Goal: Transaction & Acquisition: Purchase product/service

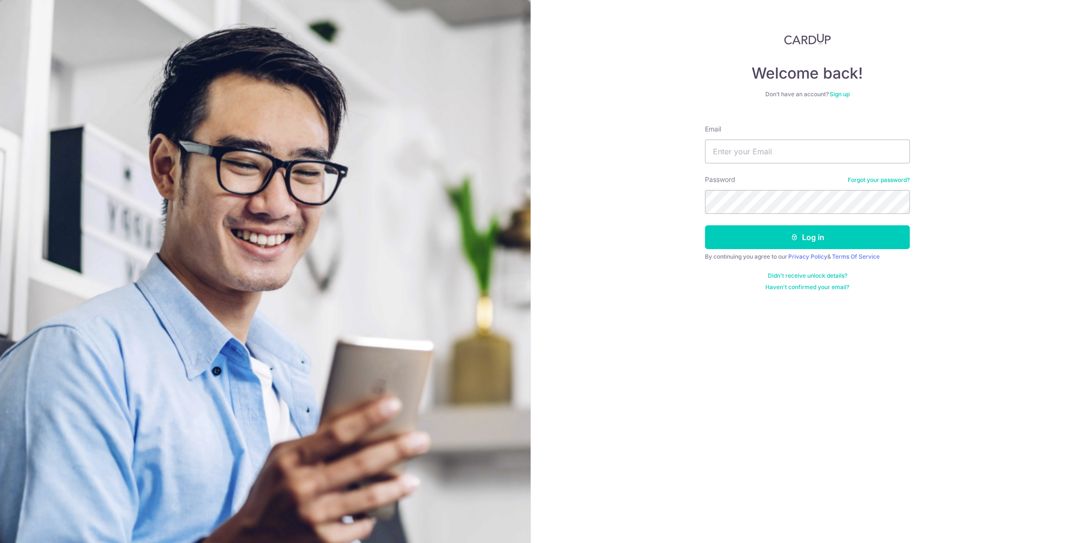
type input "[EMAIL_ADDRESS][PERSON_NAME][DOMAIN_NAME]"
click at [770, 230] on button "Log in" at bounding box center [807, 237] width 205 height 24
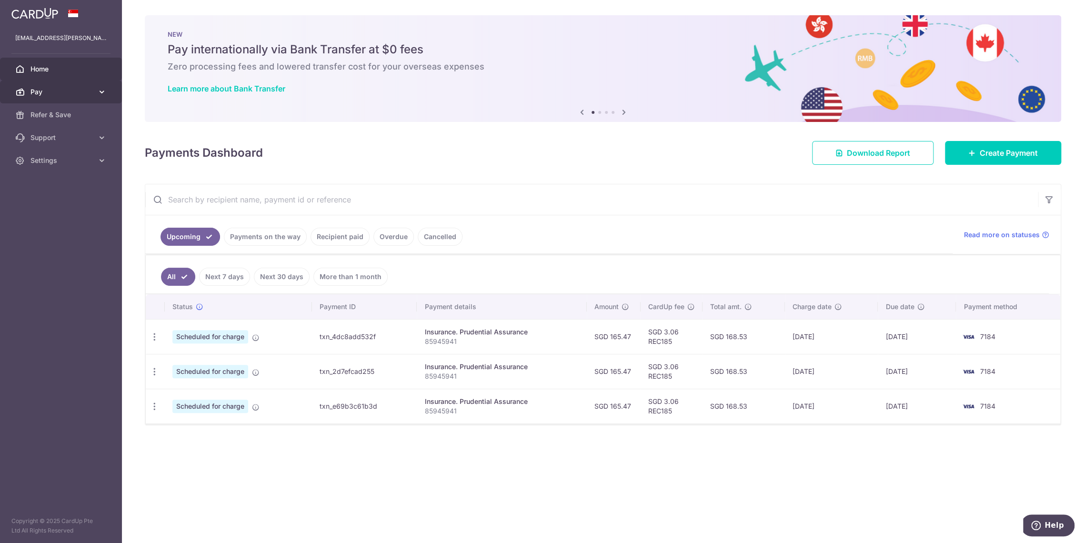
click at [48, 94] on span "Pay" at bounding box center [61, 92] width 63 height 10
click at [994, 147] on span "Create Payment" at bounding box center [1009, 152] width 58 height 11
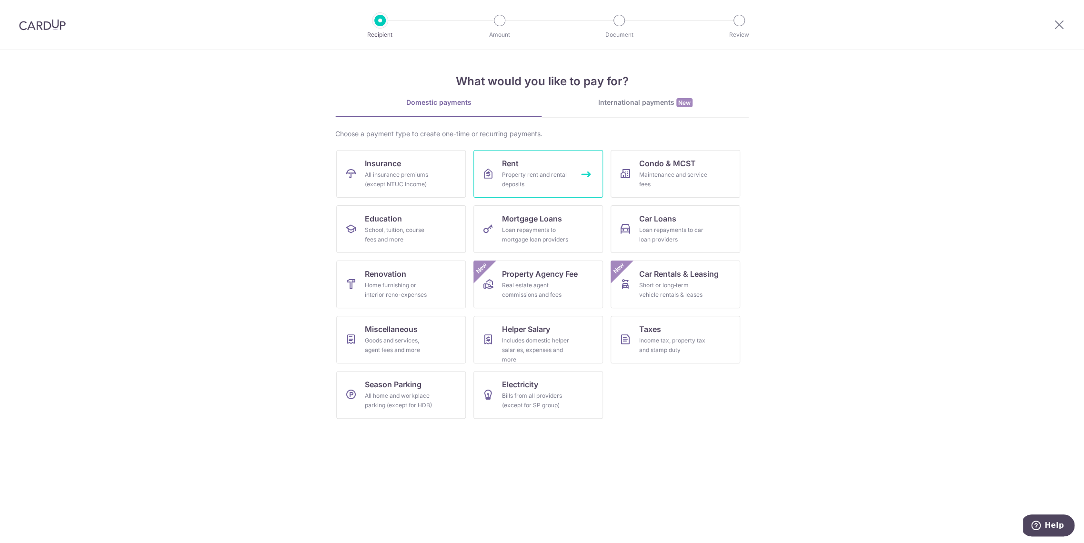
click at [541, 172] on div "Property rent and rental deposits" at bounding box center [536, 179] width 69 height 19
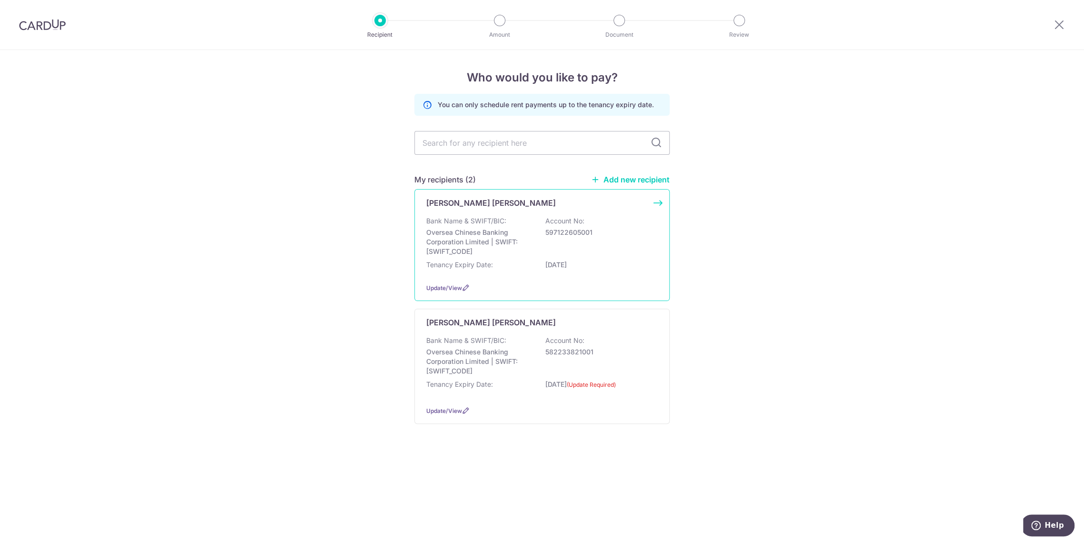
click at [519, 233] on p "Oversea Chinese Banking Corporation Limited | SWIFT: OCBCSGSGXXX" at bounding box center [479, 242] width 107 height 29
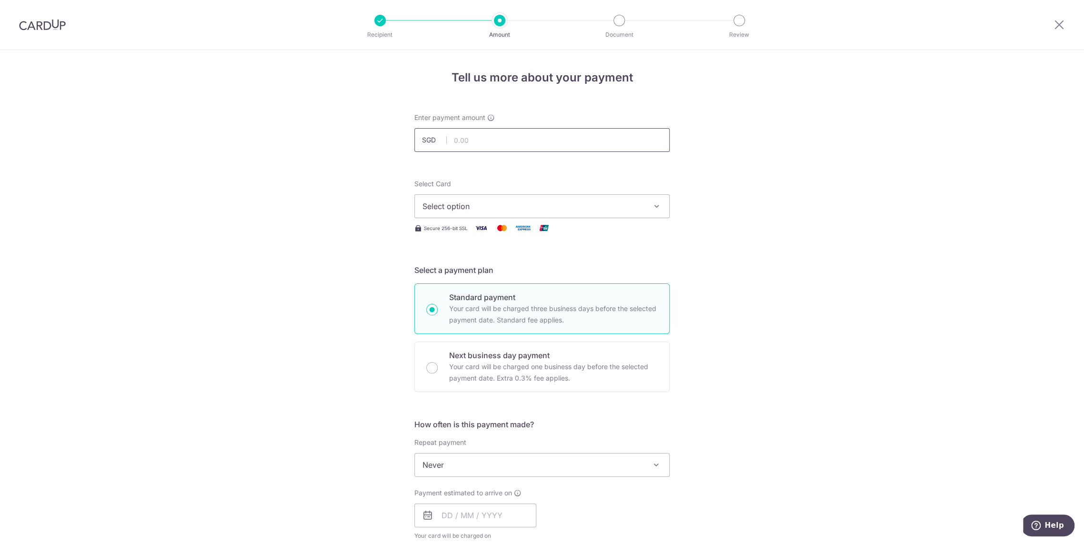
click at [510, 139] on input "text" at bounding box center [541, 140] width 255 height 24
type input "3,700.00"
click at [496, 196] on button "Select option" at bounding box center [541, 206] width 255 height 24
click at [494, 293] on span "**** 7184" at bounding box center [541, 296] width 239 height 11
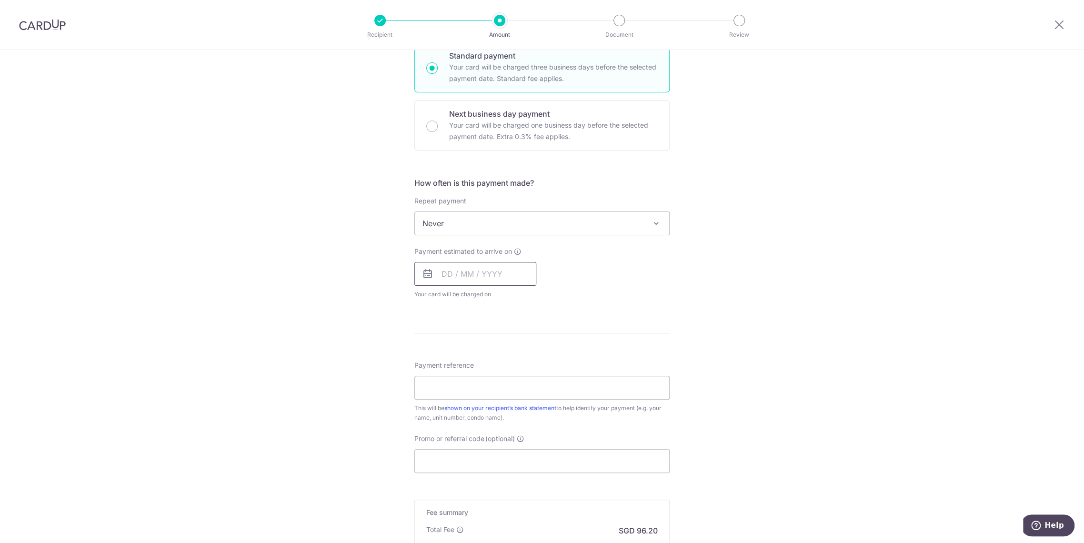
scroll to position [264, 0]
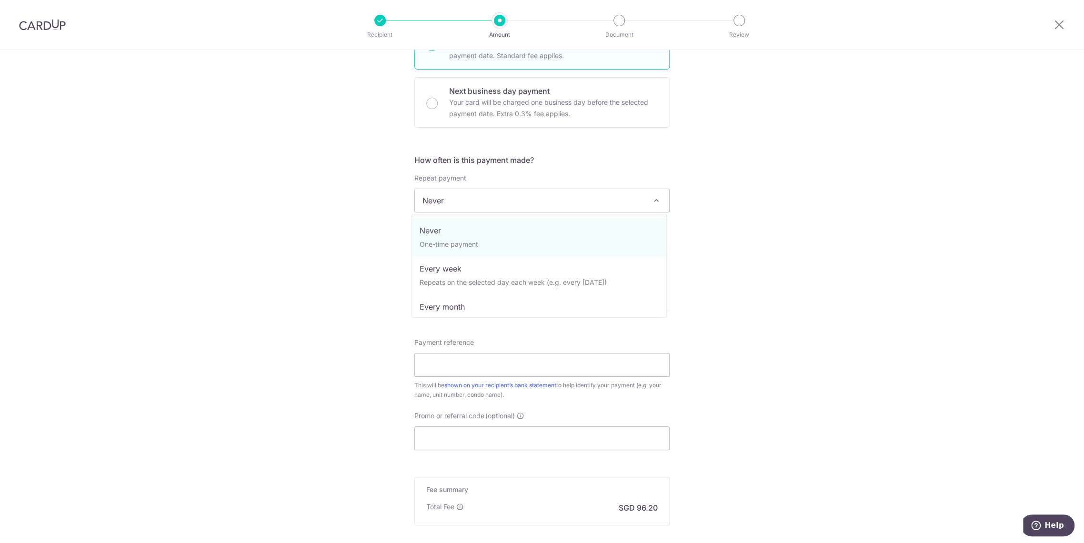
click at [475, 196] on span "Never" at bounding box center [542, 200] width 254 height 23
click at [301, 216] on div "Tell us more about your payment Enter payment amount SGD 3,700.00 3700.00 Selec…" at bounding box center [542, 216] width 1084 height 861
drag, startPoint x: 440, startPoint y: 247, endPoint x: 478, endPoint y: 275, distance: 46.9
click at [440, 247] on input "text" at bounding box center [475, 251] width 122 height 24
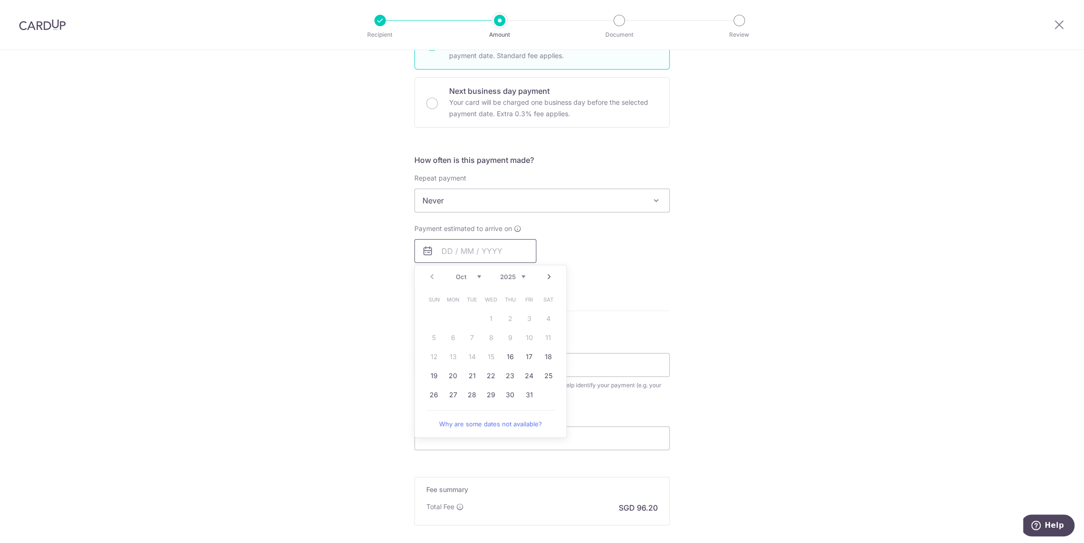
click at [509, 247] on input "text" at bounding box center [475, 251] width 122 height 24
click at [758, 224] on div "Tell us more about your payment Enter payment amount SGD 3,700.00 3700.00 Selec…" at bounding box center [542, 216] width 1084 height 861
click at [469, 248] on input "text" at bounding box center [475, 251] width 122 height 24
click at [523, 396] on link "31" at bounding box center [528, 394] width 15 height 15
type input "31/10/2025"
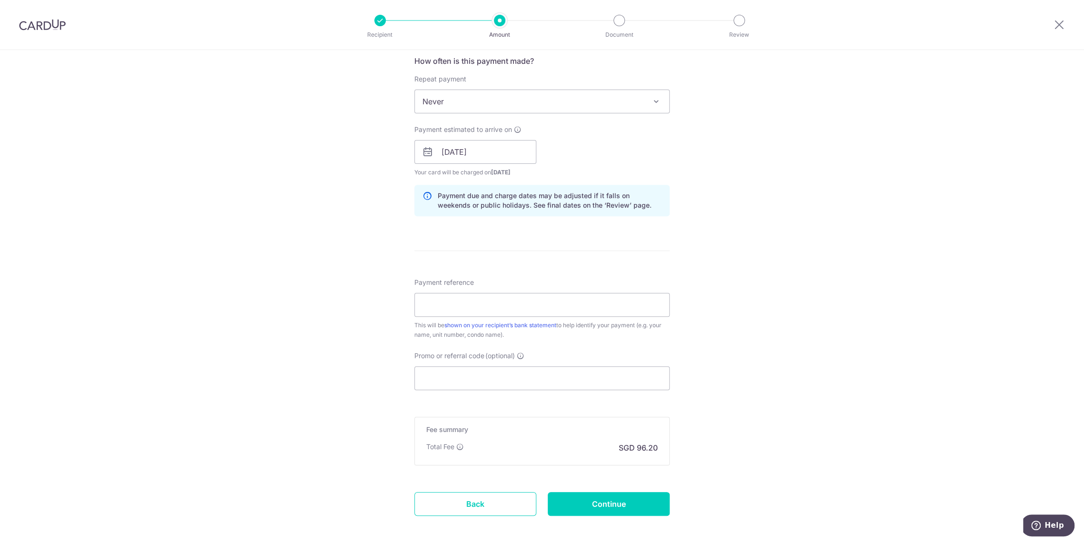
scroll to position [370, 0]
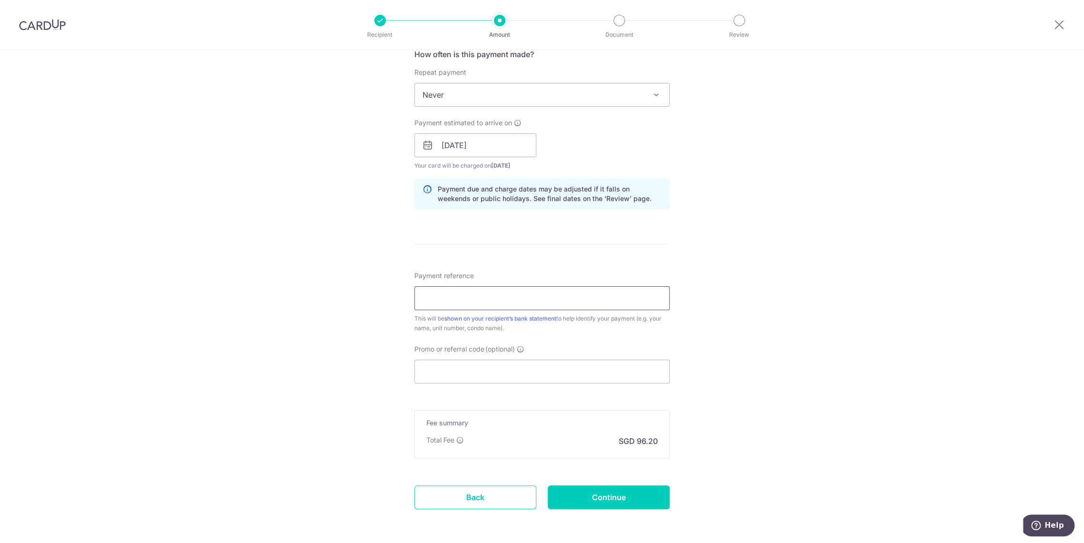
click at [476, 294] on input "Payment reference" at bounding box center [541, 298] width 255 height 24
type input "saverent179"
drag, startPoint x: 480, startPoint y: 300, endPoint x: 381, endPoint y: 302, distance: 99.1
click at [385, 302] on div "Tell us more about your payment Enter payment amount SGD 3,700.00 3700.00 Selec…" at bounding box center [542, 130] width 1084 height 900
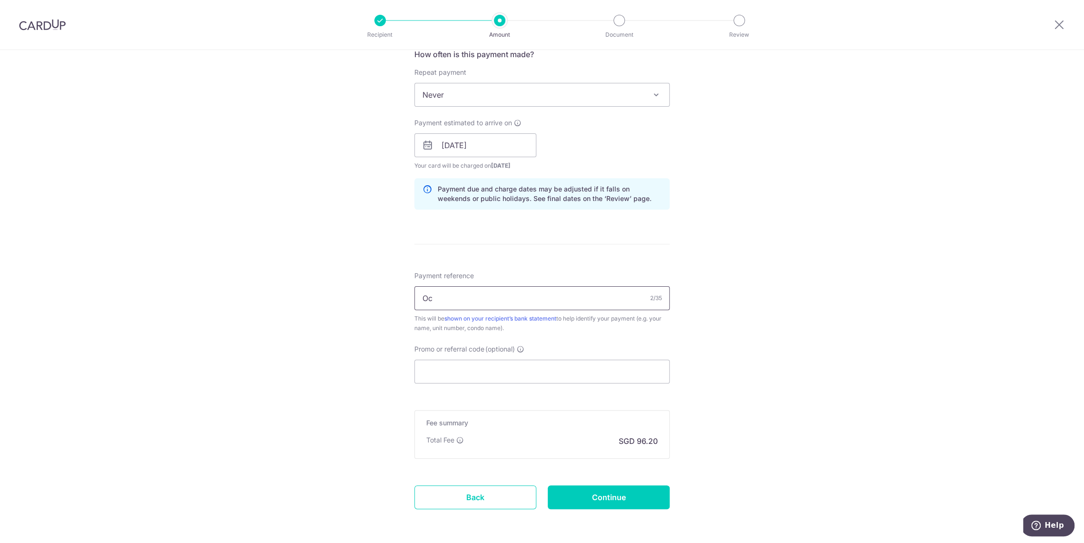
type input "O"
type input "Nov 2025 - Rent"
click at [480, 371] on input "Promo or referral code (optional)" at bounding box center [541, 372] width 255 height 24
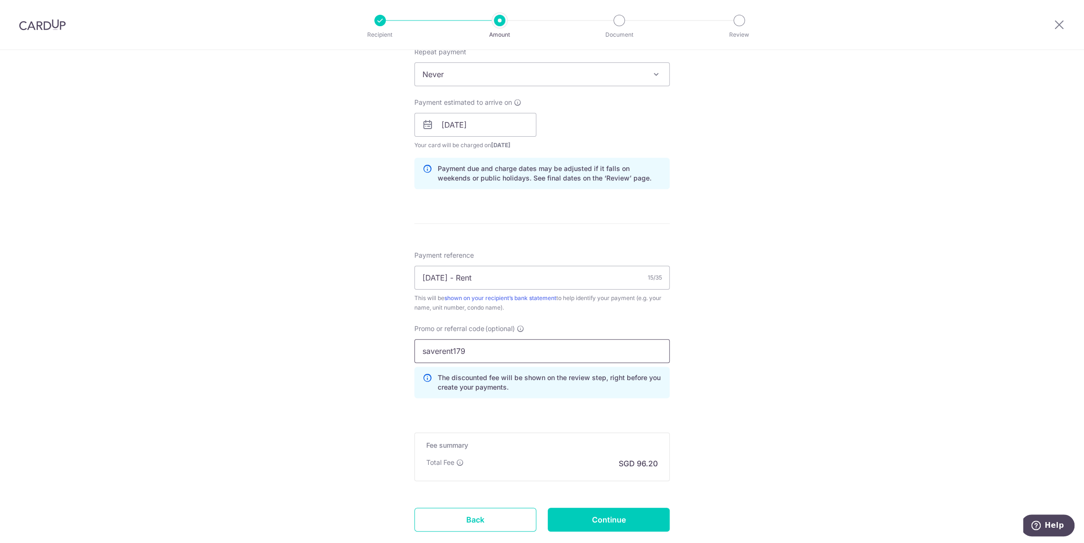
scroll to position [450, 0]
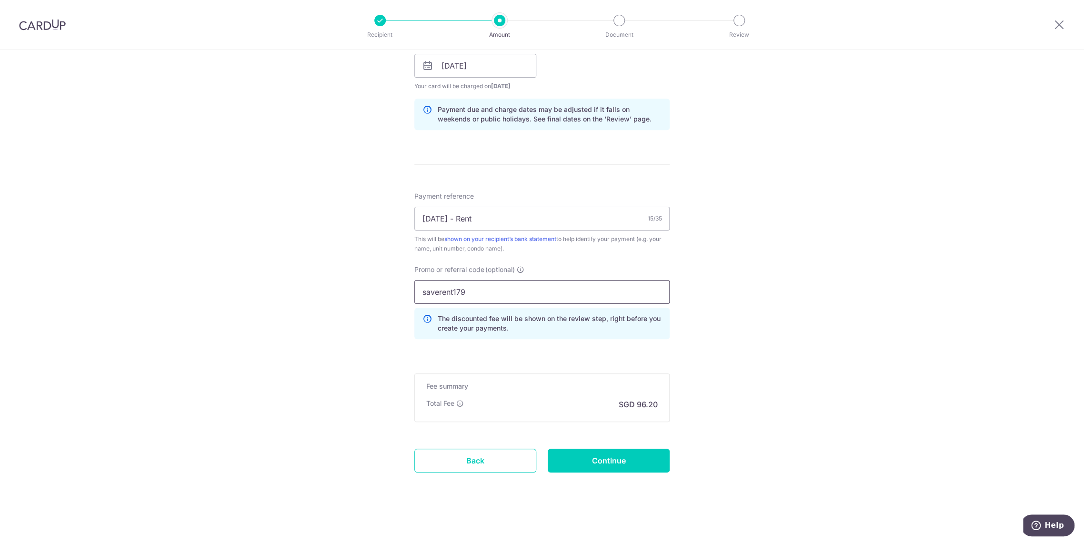
type input "saverent179"
click at [636, 481] on form "Enter payment amount SGD 3,700.00 3700.00 Select Card **** 7184 Add credit card…" at bounding box center [541, 81] width 255 height 836
click at [630, 462] on input "Continue" at bounding box center [609, 461] width 122 height 24
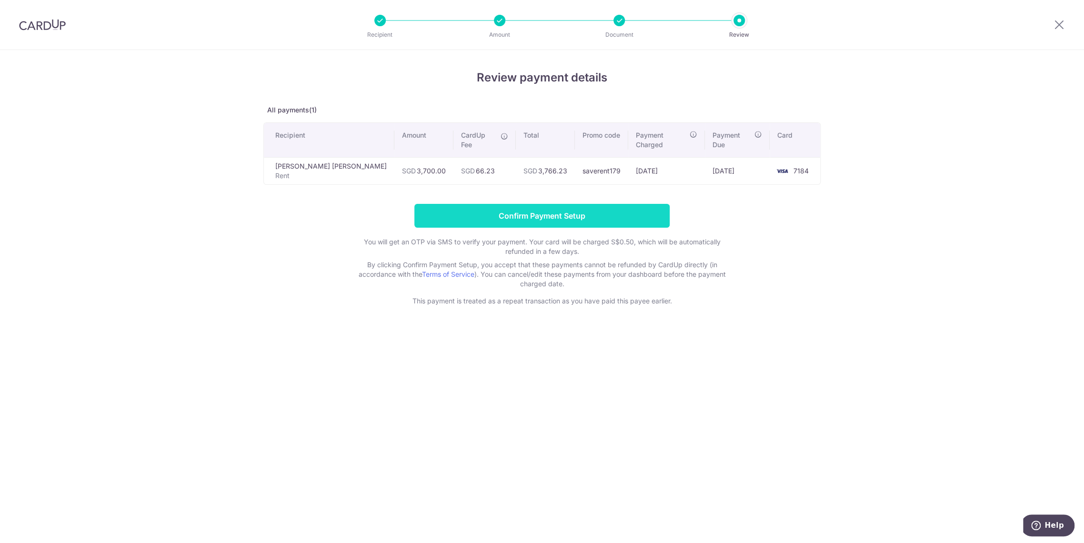
click at [500, 204] on input "Confirm Payment Setup" at bounding box center [541, 216] width 255 height 24
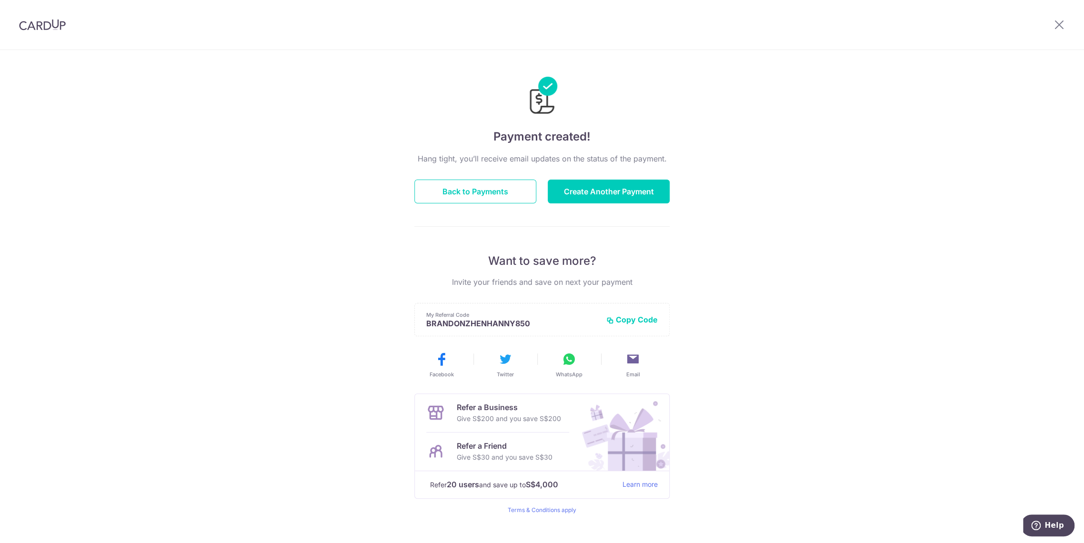
click at [364, 374] on div "Payment created! Hang tight, you’ll receive email updates on the status of the …" at bounding box center [542, 304] width 1084 height 509
